Goal: Obtain resource: Obtain resource

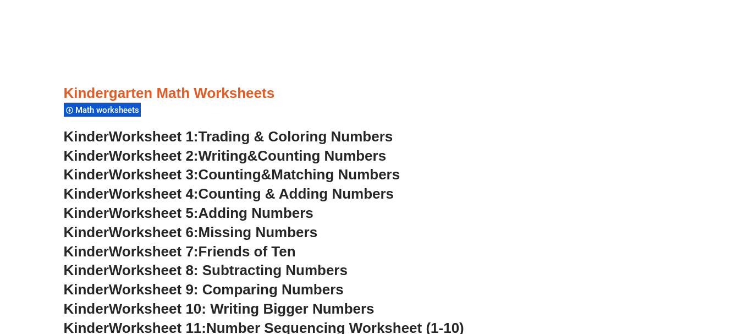
scroll to position [447, 0]
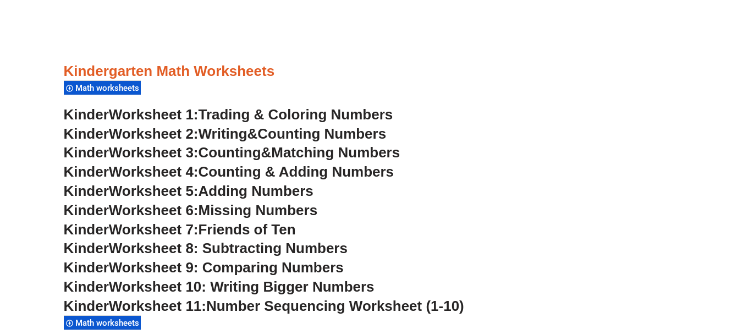
click at [199, 194] on span "Worksheet 5:" at bounding box center [154, 191] width 90 height 17
click at [292, 287] on span "Worksheet 10: Writing Bigger Numbers" at bounding box center [242, 286] width 266 height 17
click at [278, 225] on span "Friends of Ten" at bounding box center [247, 229] width 97 height 17
click at [309, 250] on span "Worksheet 8: Subtracting Numbers" at bounding box center [228, 248] width 239 height 17
click at [279, 286] on span "Worksheet 10: Writing Bigger Numbers" at bounding box center [242, 286] width 266 height 17
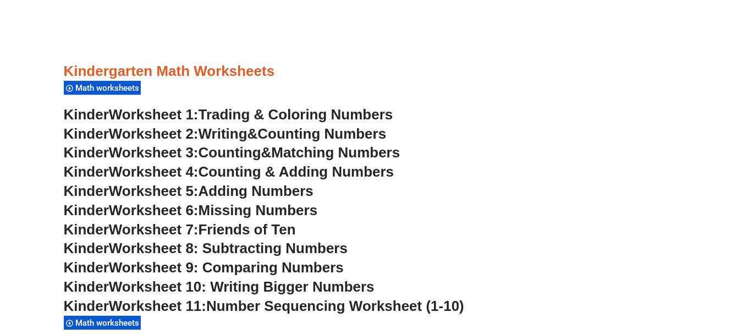
click at [285, 268] on span "Worksheet 9: Comparing Numbers" at bounding box center [226, 267] width 235 height 17
click at [290, 189] on span "Adding Numbers" at bounding box center [256, 191] width 115 height 17
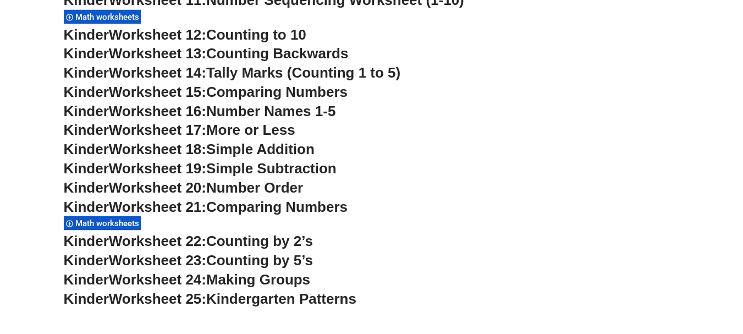
scroll to position [755, 0]
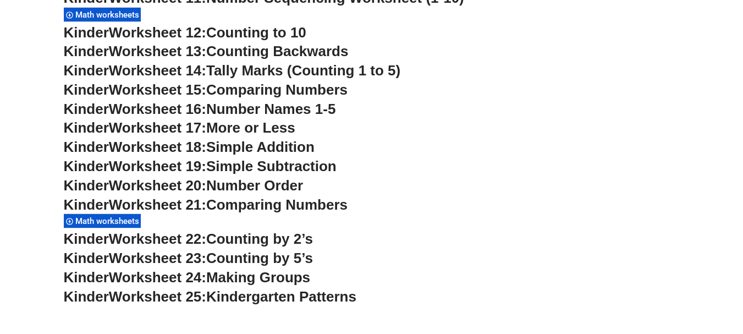
click at [279, 87] on span "Comparing Numbers" at bounding box center [276, 89] width 141 height 17
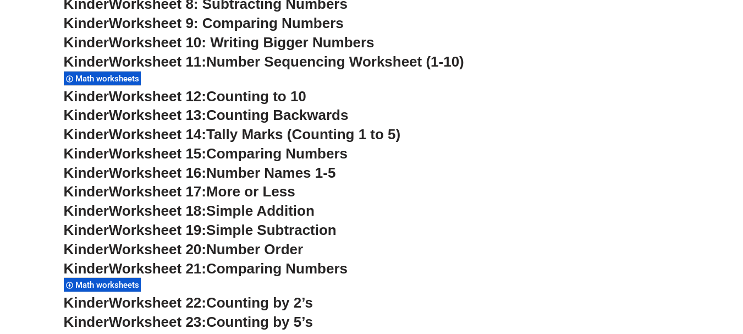
scroll to position [714, 0]
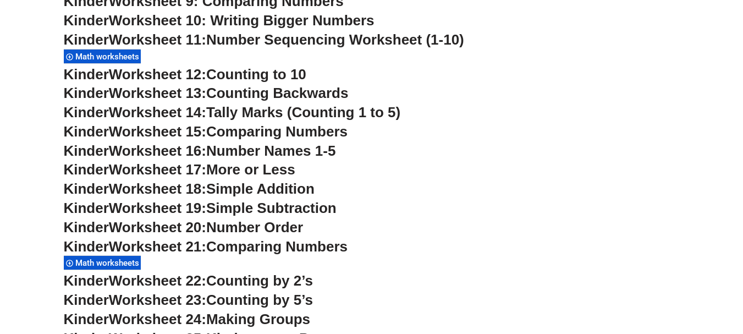
click at [486, 143] on h3 "Kinder Worksheet 16: Number Names 1-5" at bounding box center [372, 151] width 616 height 19
click at [111, 56] on span "Math worksheets" at bounding box center [108, 57] width 67 height 10
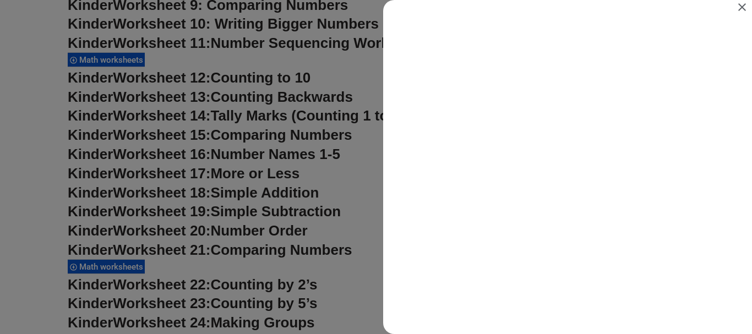
scroll to position [0, 0]
click at [290, 220] on div "Search results for Math worksheets" at bounding box center [376, 167] width 752 height 334
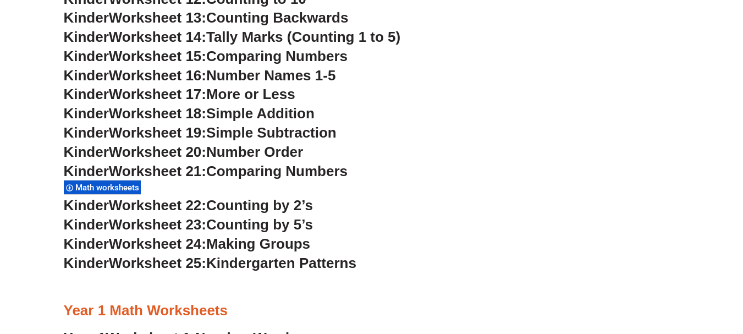
scroll to position [802, 0]
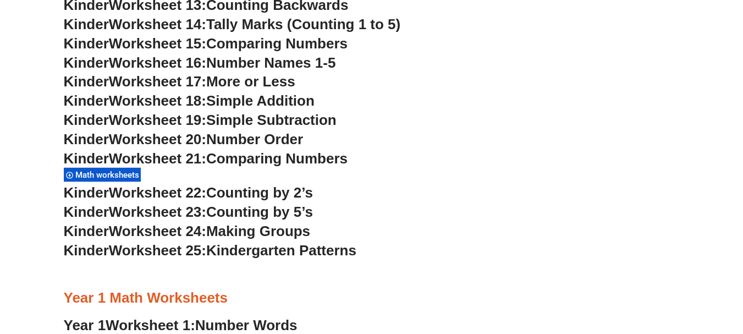
click at [150, 195] on span "Worksheet 22:" at bounding box center [157, 192] width 97 height 17
click at [229, 325] on span "Number Words" at bounding box center [246, 325] width 102 height 17
click at [431, 222] on h3 "Kinder Worksheet 24: Making Groups" at bounding box center [372, 231] width 616 height 19
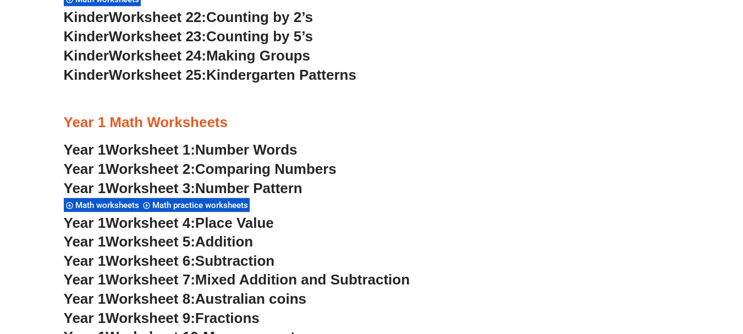
scroll to position [978, 0]
click at [270, 185] on span "Number Pattern" at bounding box center [248, 187] width 107 height 17
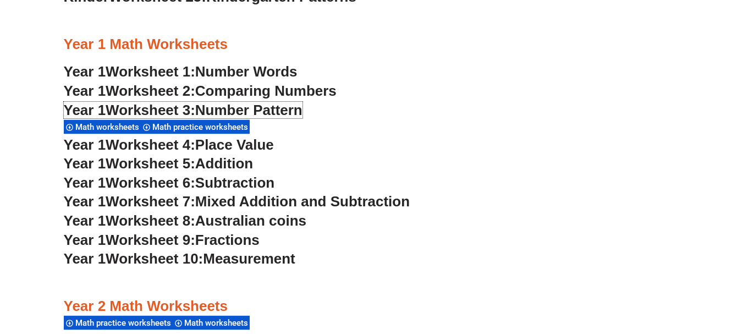
scroll to position [1044, 0]
